Goal: Communication & Community: Answer question/provide support

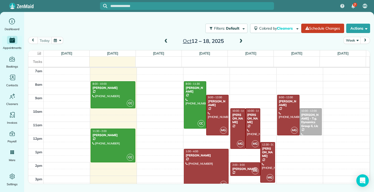
click at [242, 42] on span at bounding box center [241, 41] width 6 height 5
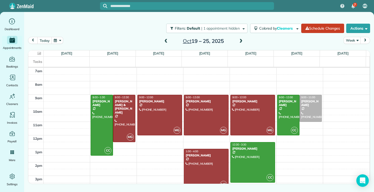
scroll to position [26, 0]
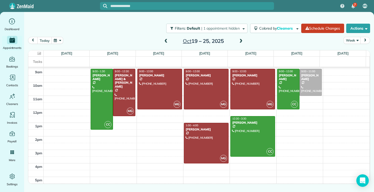
click at [241, 41] on span at bounding box center [241, 41] width 6 height 5
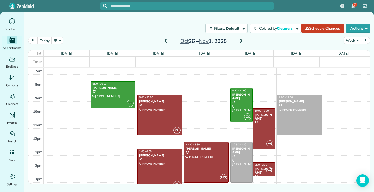
click at [165, 41] on span at bounding box center [166, 41] width 6 height 5
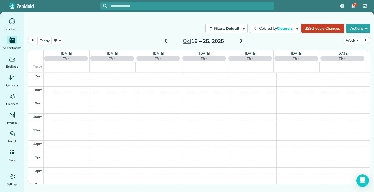
click at [166, 41] on span at bounding box center [166, 41] width 6 height 5
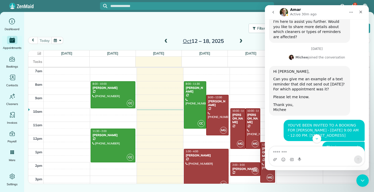
scroll to position [728, 0]
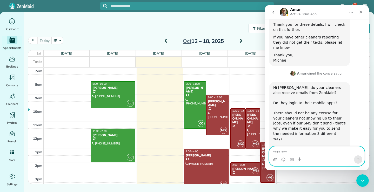
click at [284, 151] on textarea "Message…" at bounding box center [317, 151] width 95 height 9
type textarea "*"
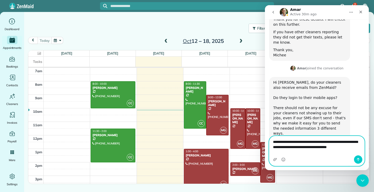
scroll to position [739, 0]
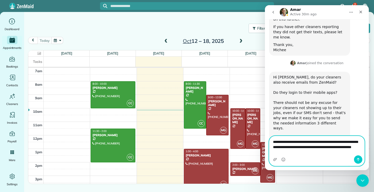
type textarea "**********"
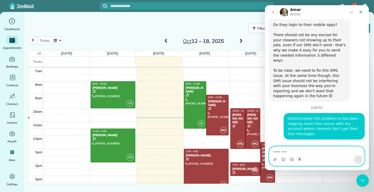
scroll to position [787, 0]
